Goal: Information Seeking & Learning: Find specific page/section

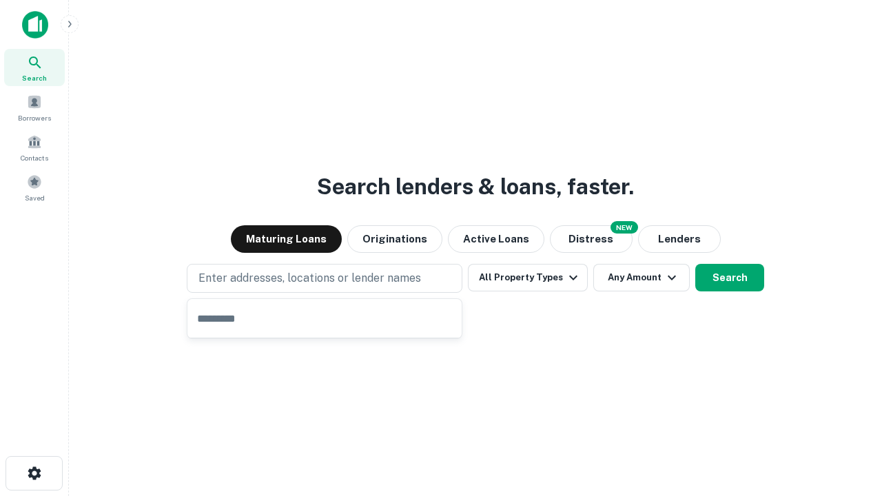
type input "**********"
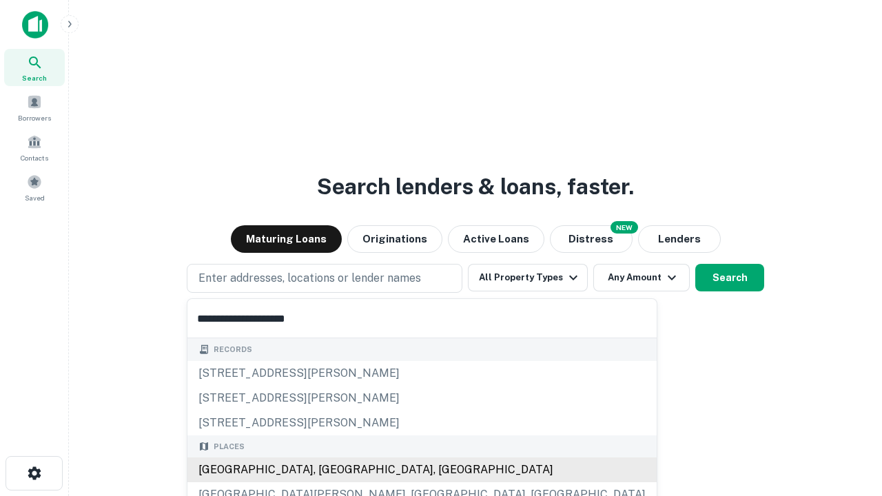
click at [329, 470] on div "[GEOGRAPHIC_DATA], [GEOGRAPHIC_DATA], [GEOGRAPHIC_DATA]" at bounding box center [421, 469] width 469 height 25
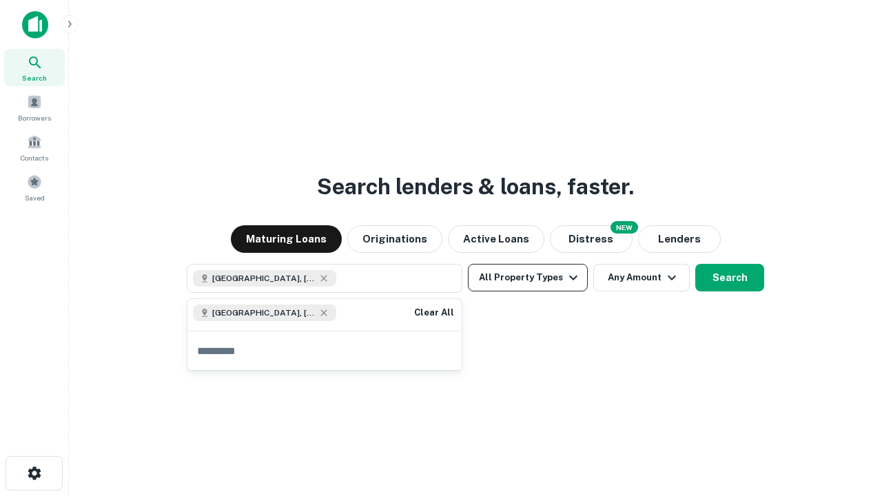
click at [528, 278] on button "All Property Types" at bounding box center [528, 278] width 120 height 28
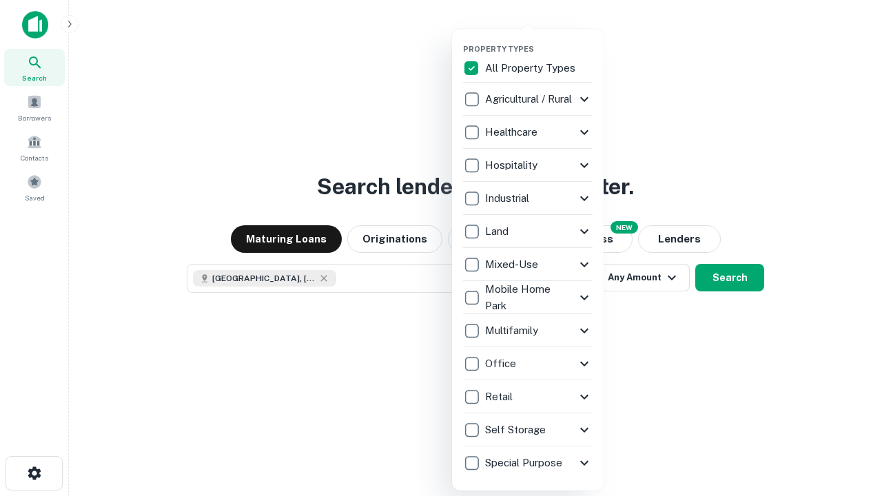
click at [539, 40] on button "button" at bounding box center [539, 40] width 152 height 1
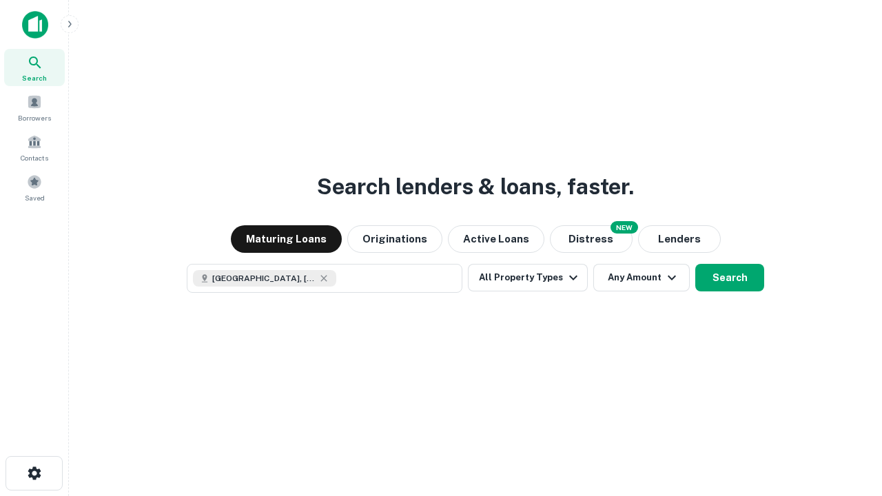
scroll to position [22, 0]
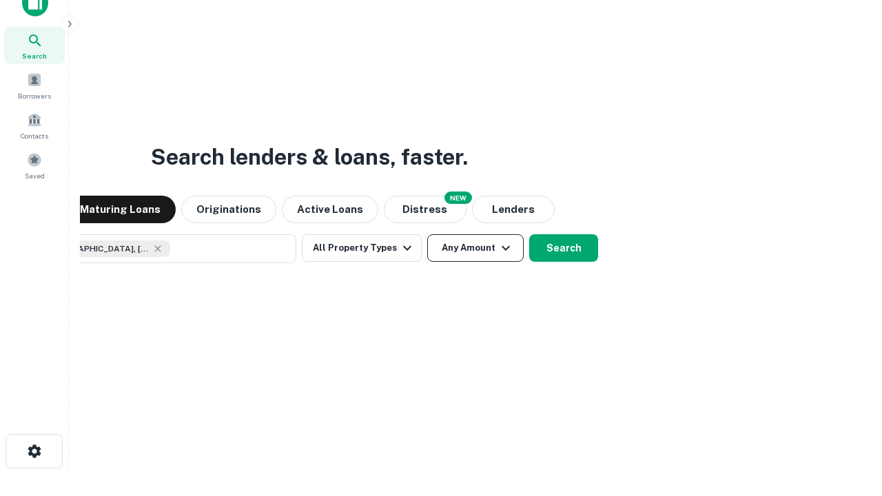
click at [427, 234] on button "Any Amount" at bounding box center [475, 248] width 96 height 28
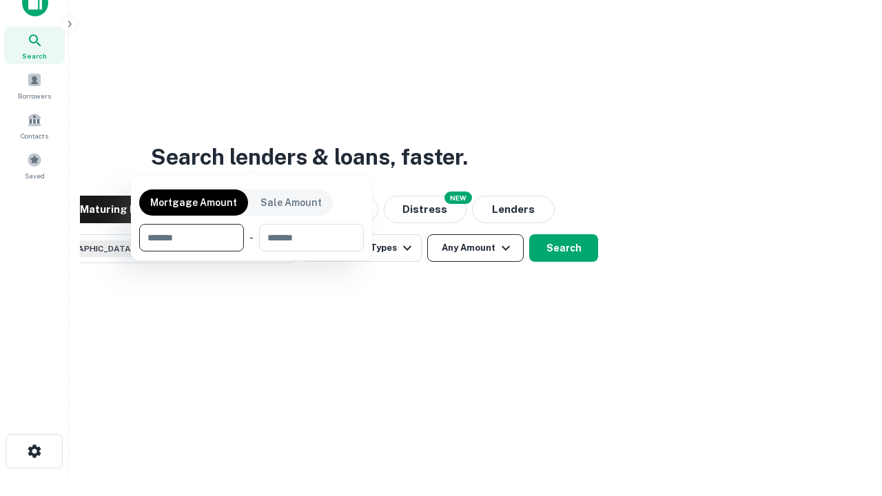
scroll to position [99, 390]
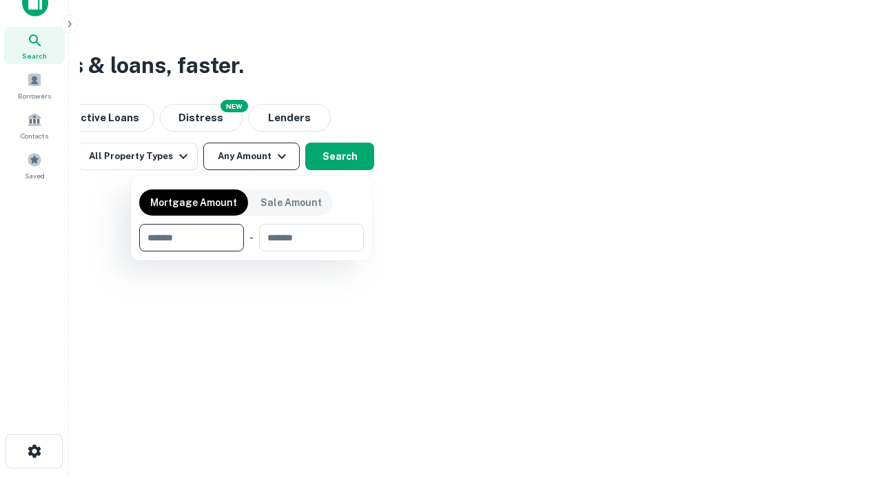
type input "*******"
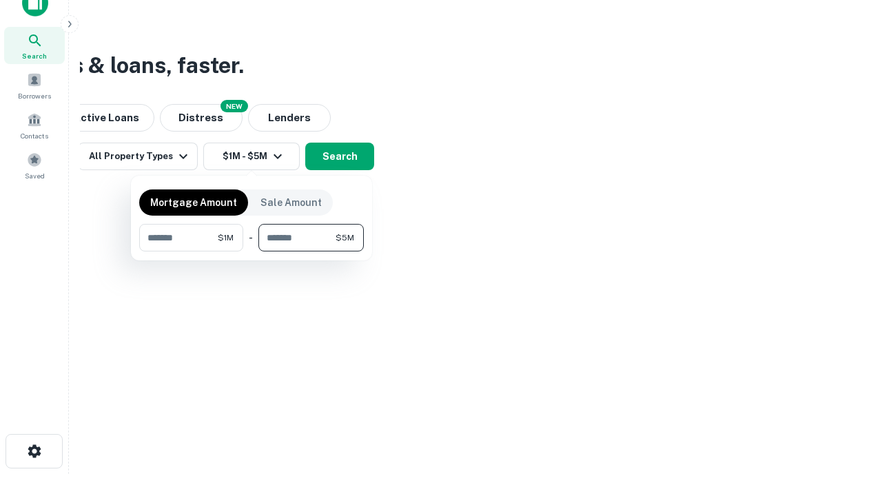
type input "*******"
click at [251, 251] on button "button" at bounding box center [251, 251] width 225 height 1
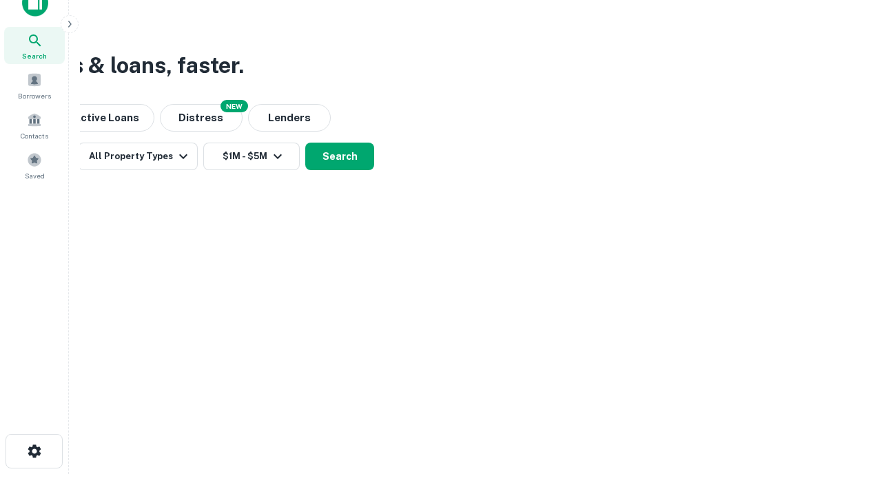
scroll to position [22, 0]
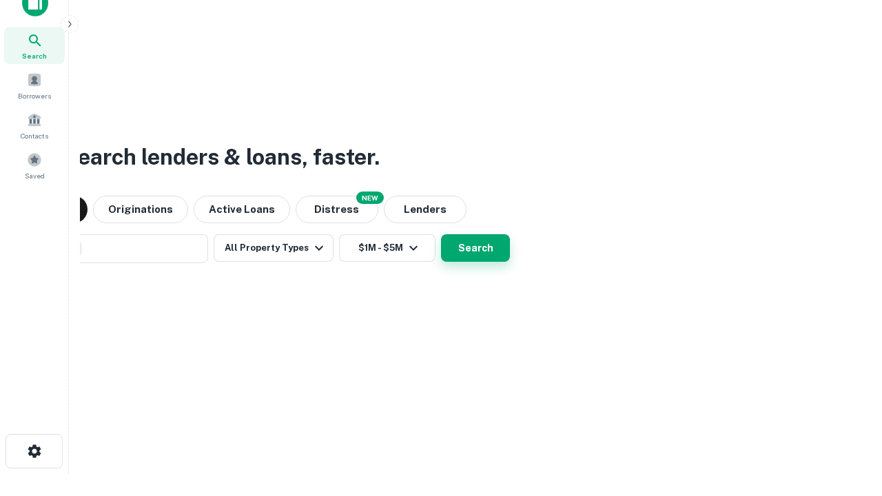
click at [441, 234] on button "Search" at bounding box center [475, 248] width 69 height 28
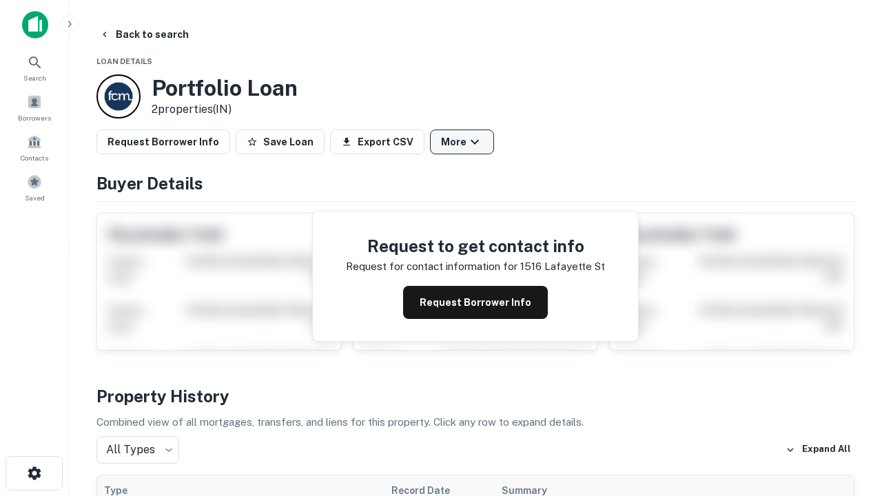
click at [461, 142] on button "More" at bounding box center [462, 141] width 64 height 25
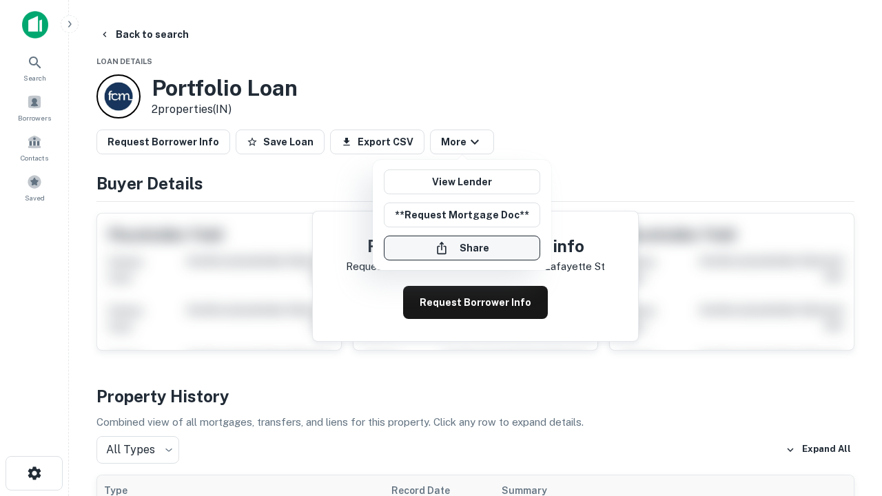
click at [461, 248] on button "Share" at bounding box center [462, 248] width 156 height 25
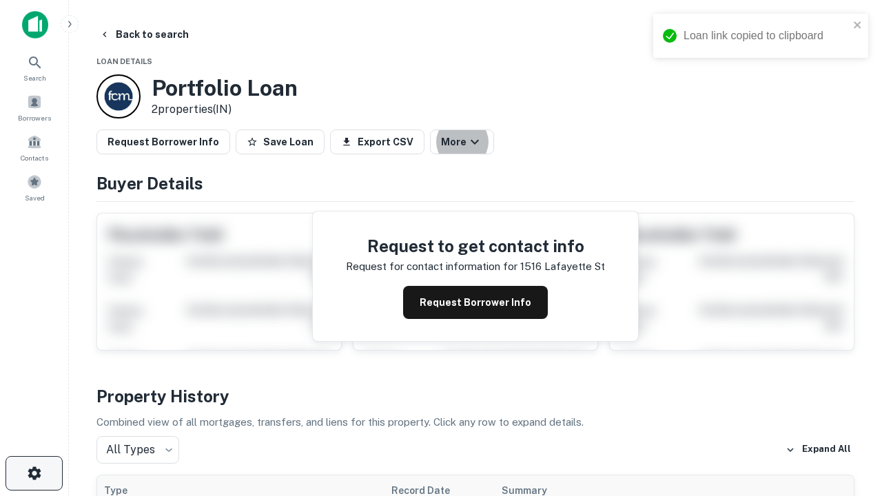
click at [34, 473] on icon "button" at bounding box center [34, 473] width 17 height 17
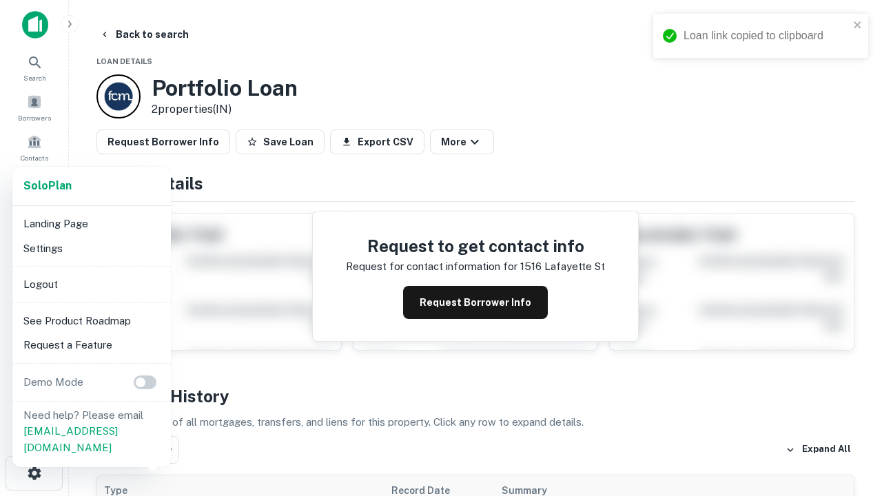
click at [91, 284] on li "Logout" at bounding box center [91, 284] width 147 height 25
